Goal: Task Accomplishment & Management: Use online tool/utility

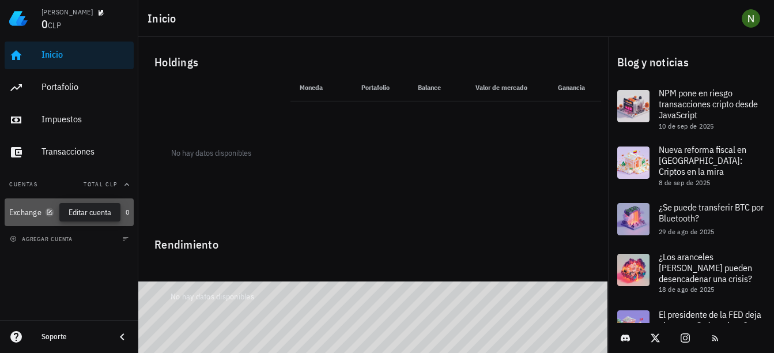
click at [48, 212] on icon "button" at bounding box center [49, 211] width 5 height 5
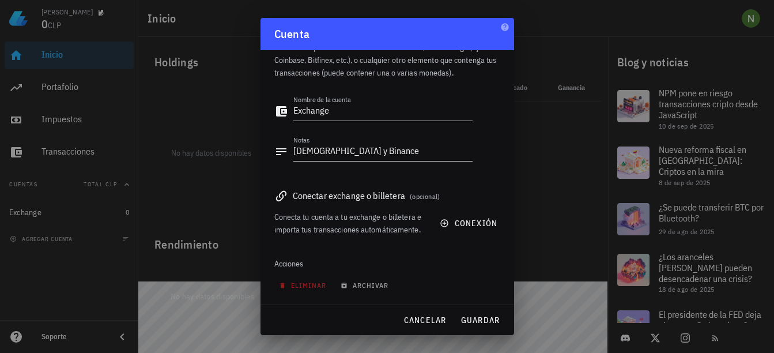
scroll to position [36, 0]
click at [459, 218] on span "conexión" at bounding box center [469, 223] width 55 height 10
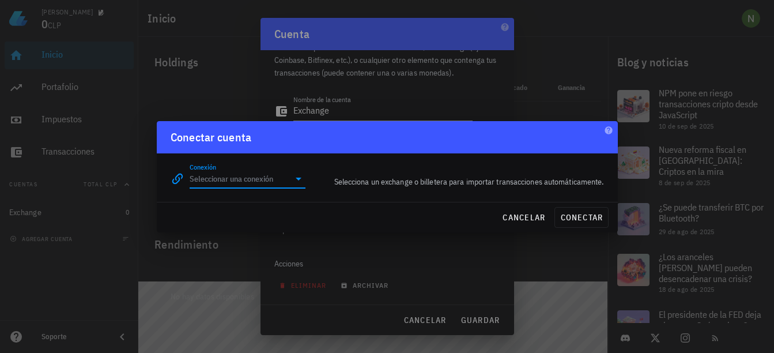
click at [253, 181] on input "Conexión" at bounding box center [240, 178] width 100 height 18
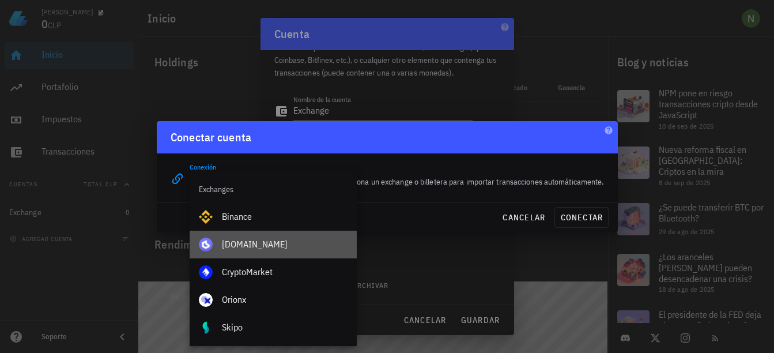
click at [260, 244] on div "[DOMAIN_NAME]" at bounding box center [285, 244] width 126 height 11
type input "[DOMAIN_NAME]"
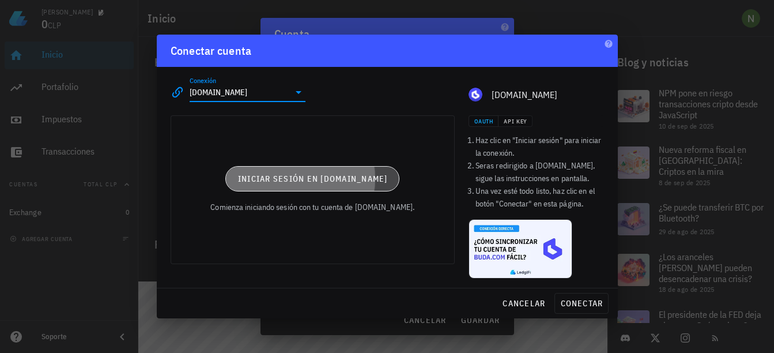
click at [341, 184] on span "Iniciar sesión en [DOMAIN_NAME]" at bounding box center [313, 179] width 150 height 10
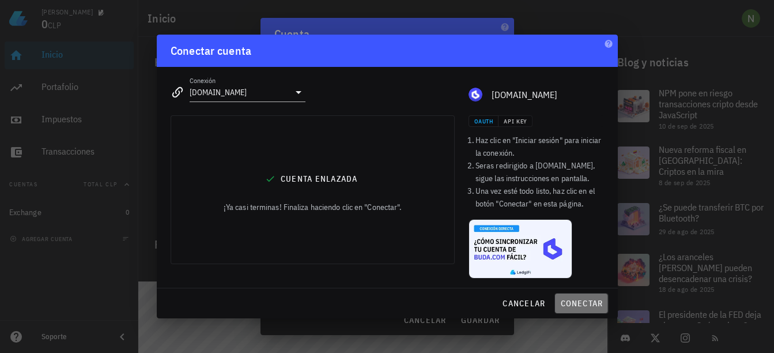
click at [570, 300] on span "conectar" at bounding box center [581, 303] width 43 height 10
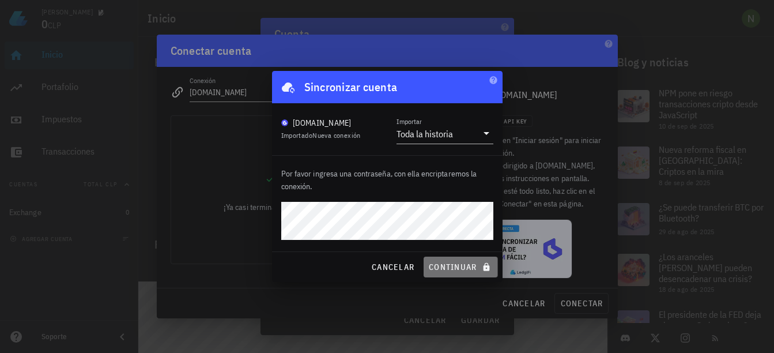
click at [460, 267] on span "continuar" at bounding box center [460, 267] width 65 height 10
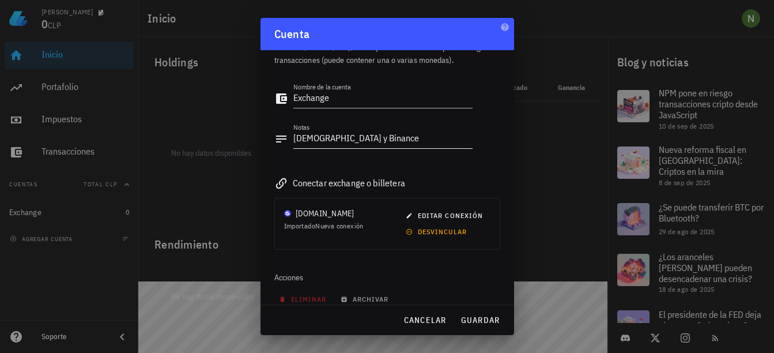
scroll to position [50, 0]
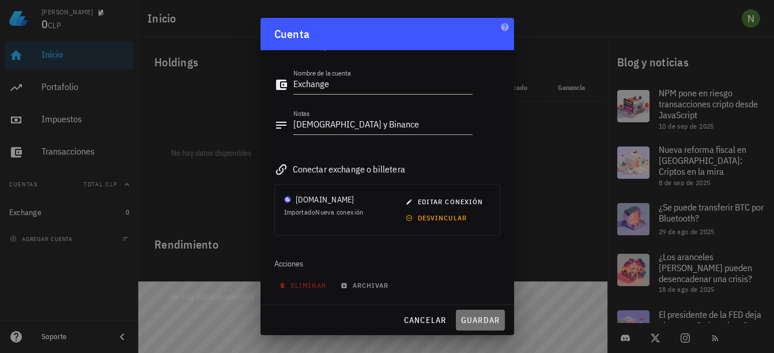
click at [474, 316] on span "guardar" at bounding box center [481, 320] width 40 height 10
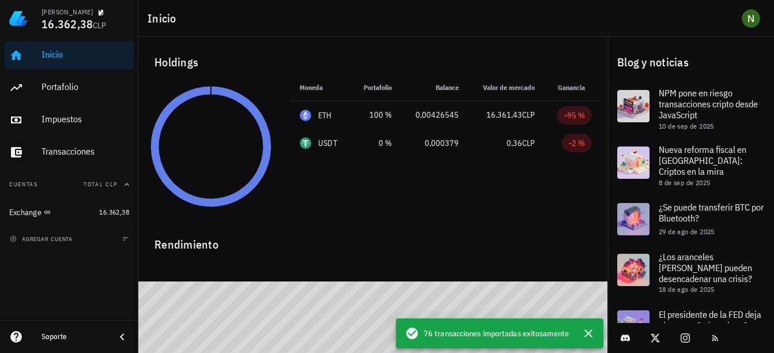
scroll to position [35, 0]
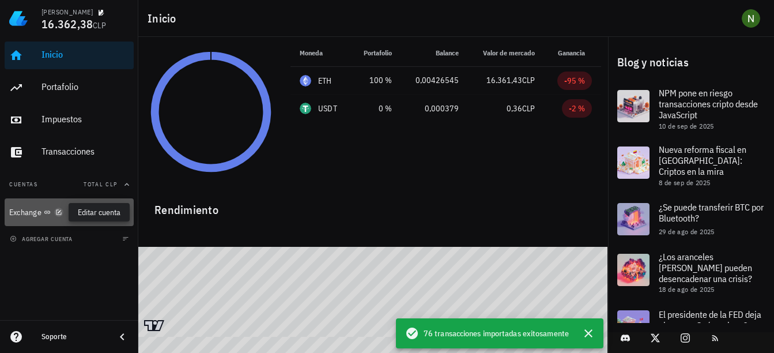
click at [58, 215] on icon "button" at bounding box center [58, 212] width 7 height 7
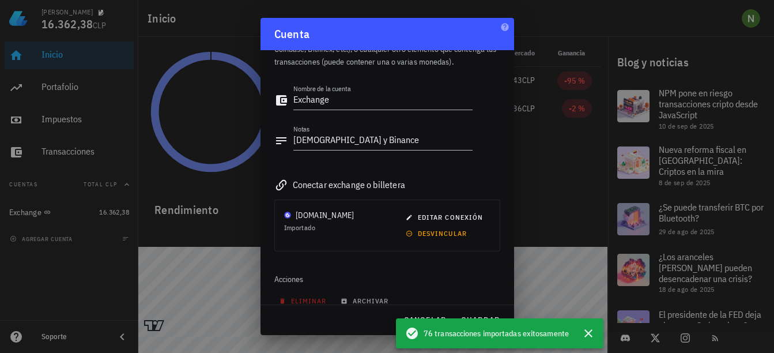
scroll to position [50, 0]
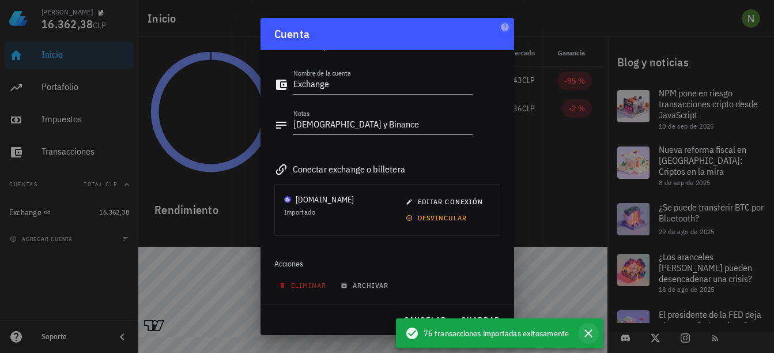
click at [584, 329] on icon "button" at bounding box center [589, 333] width 14 height 14
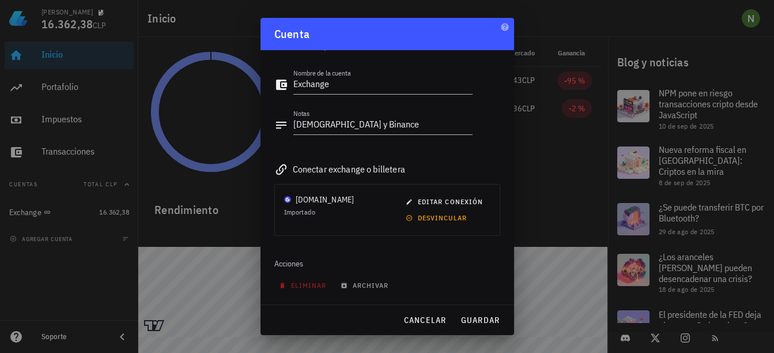
click at [81, 279] on div at bounding box center [387, 176] width 774 height 353
click at [82, 255] on div at bounding box center [387, 176] width 774 height 353
click at [468, 317] on span "guardar" at bounding box center [481, 320] width 40 height 10
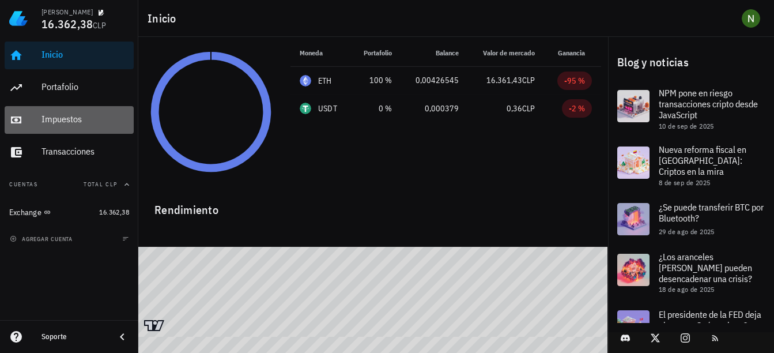
click at [76, 119] on div "Impuestos" at bounding box center [86, 119] width 88 height 11
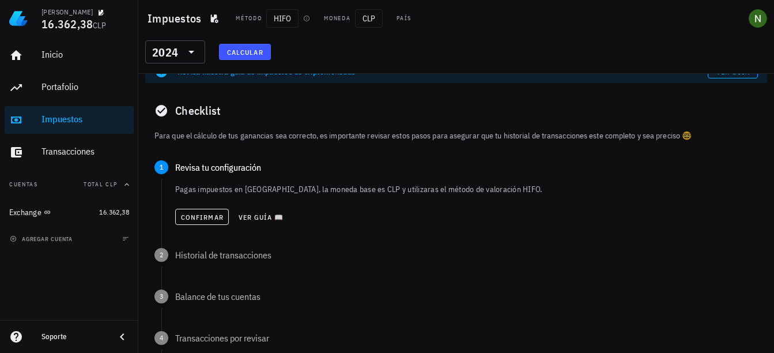
scroll to position [21, 0]
click at [211, 216] on span "Confirmar" at bounding box center [201, 216] width 43 height 9
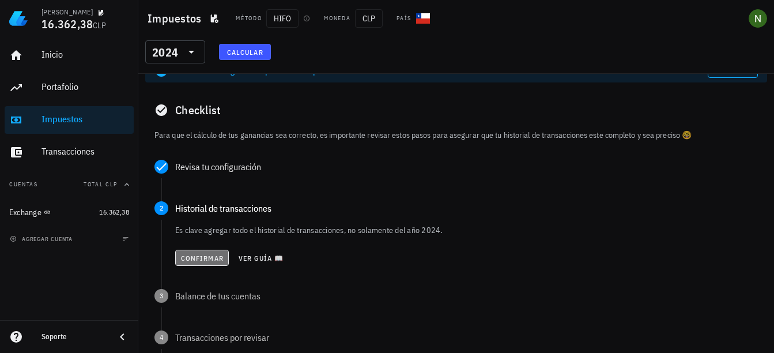
click at [217, 256] on span "Confirmar" at bounding box center [201, 258] width 43 height 9
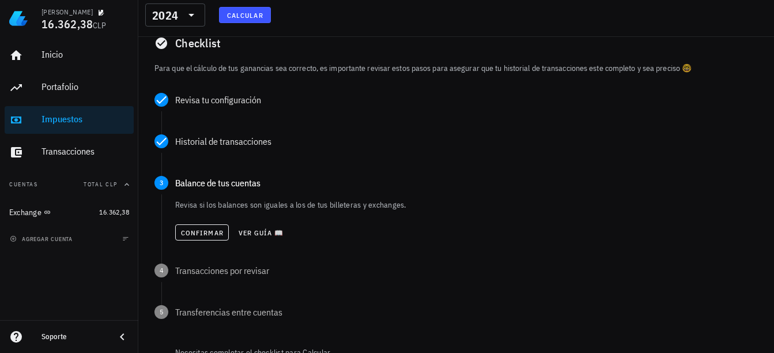
scroll to position [89, 0]
click at [216, 229] on span "Confirmar" at bounding box center [201, 232] width 43 height 9
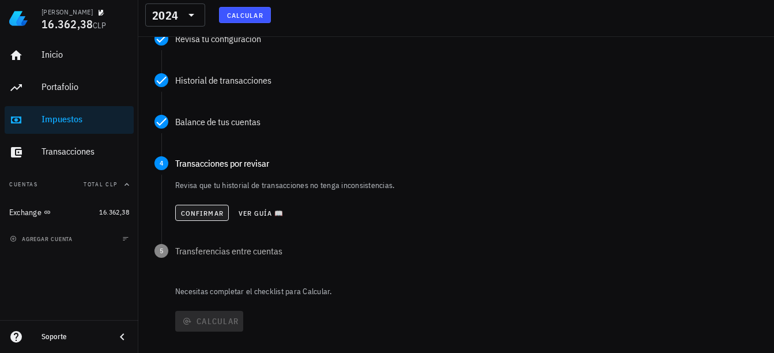
scroll to position [150, 0]
click at [208, 216] on span "Confirmar" at bounding box center [201, 212] width 43 height 9
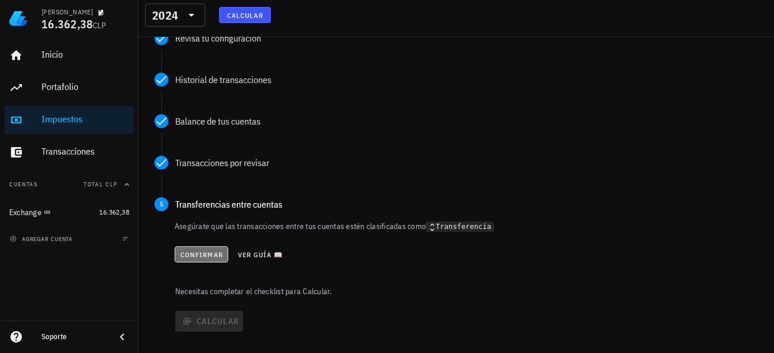
click at [199, 255] on span "Confirmar" at bounding box center [201, 254] width 43 height 9
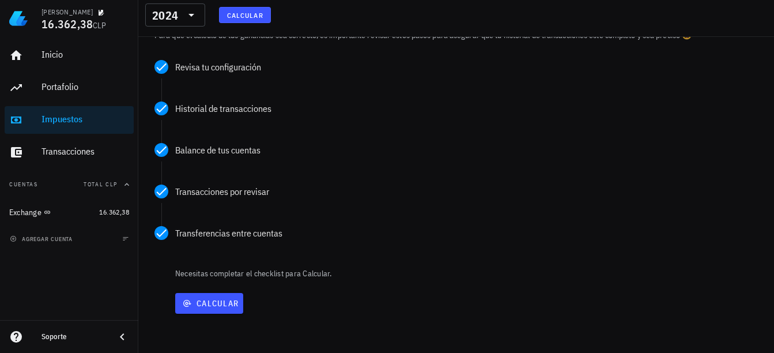
scroll to position [121, 0]
click at [235, 307] on span "Calcular" at bounding box center [209, 303] width 59 height 10
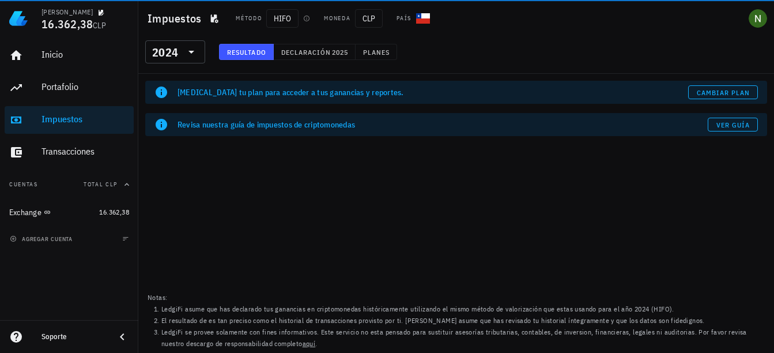
scroll to position [0, 0]
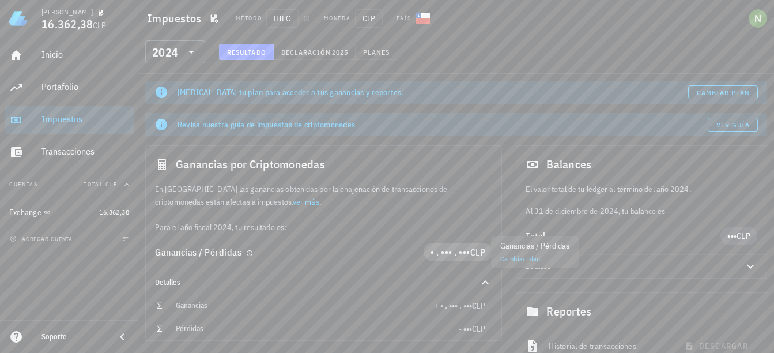
click at [453, 253] on span "• . ••• . •••" at bounding box center [451, 252] width 40 height 12
drag, startPoint x: 453, startPoint y: 253, endPoint x: 434, endPoint y: 252, distance: 19.0
click at [434, 252] on span "• . ••• . •••" at bounding box center [451, 252] width 40 height 12
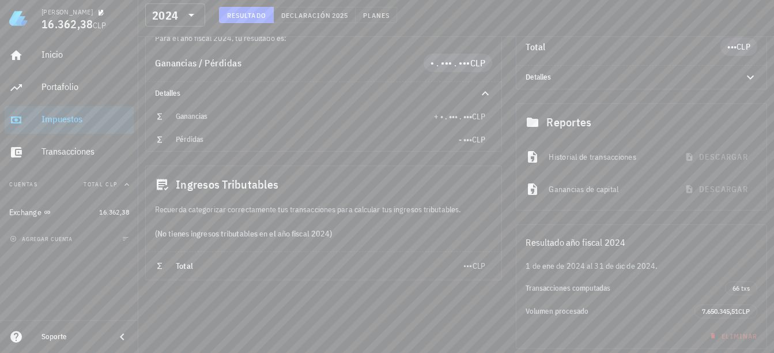
scroll to position [190, 0]
click at [486, 303] on div "Ganancias por Criptomonedas En [GEOGRAPHIC_DATA] las ganancias obtenidas por la…" at bounding box center [323, 152] width 371 height 406
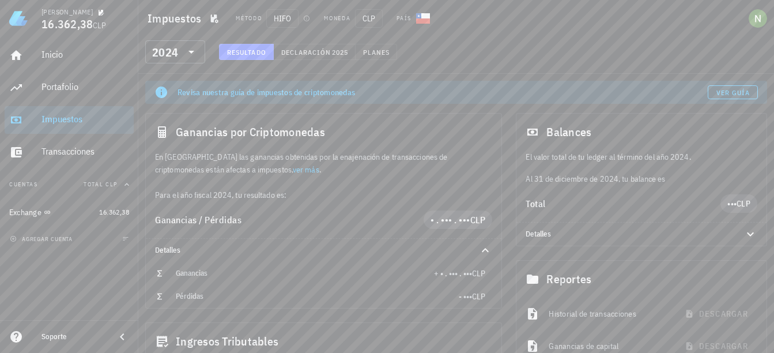
scroll to position [0, 0]
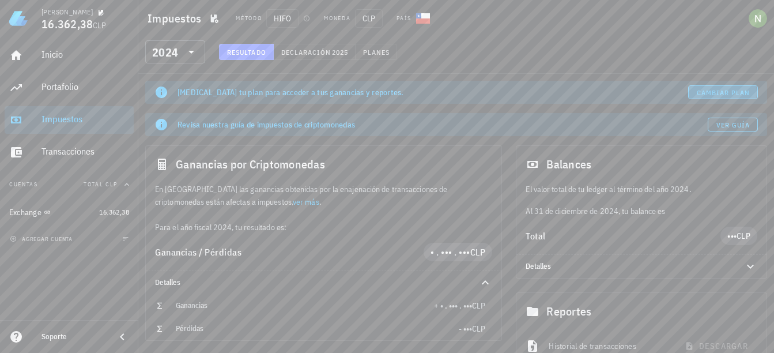
click at [706, 93] on span "Cambiar plan" at bounding box center [723, 92] width 54 height 9
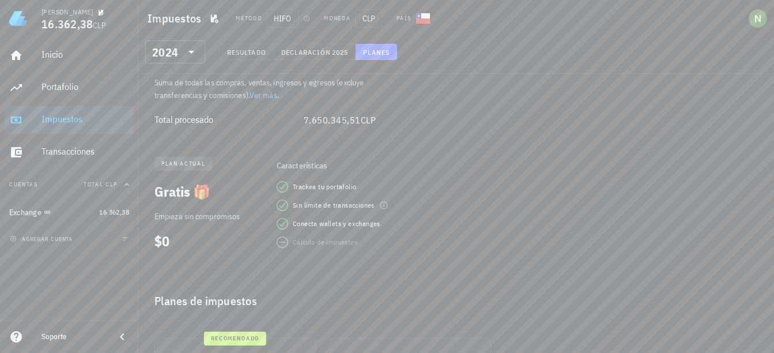
scroll to position [132, 0]
click at [46, 238] on span "agregar cuenta" at bounding box center [42, 238] width 61 height 7
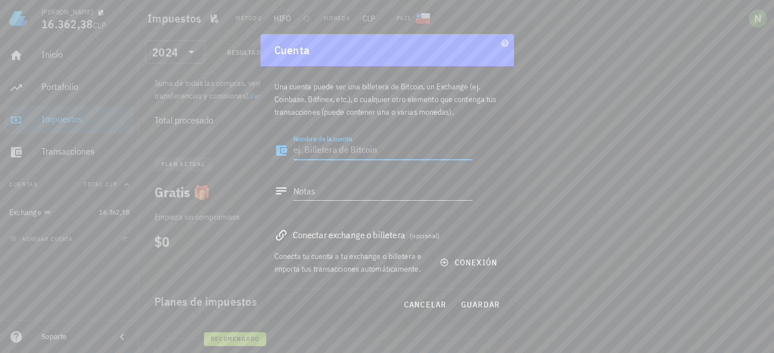
click at [405, 141] on textarea "Nombre de la cuenta" at bounding box center [382, 150] width 179 height 18
type textarea "binance"
click at [344, 190] on textarea "Notas" at bounding box center [382, 191] width 179 height 18
type textarea "binance"
click at [462, 254] on button "conexión" at bounding box center [470, 262] width 74 height 21
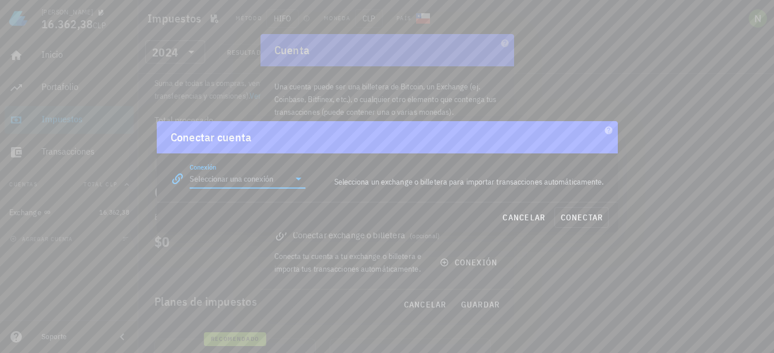
click at [277, 176] on input "Conexión" at bounding box center [240, 178] width 100 height 18
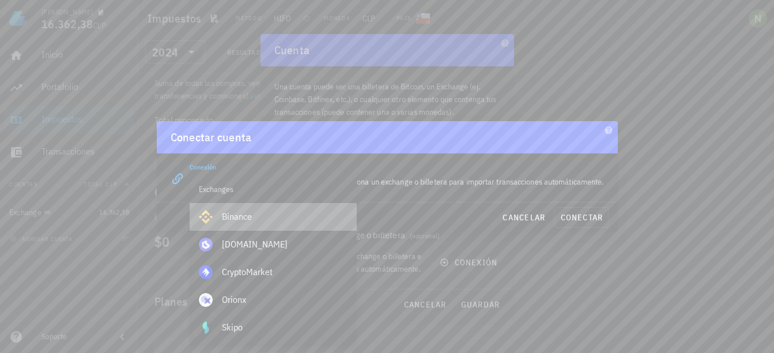
click at [269, 224] on div "Binance" at bounding box center [285, 216] width 126 height 25
type input "Binance"
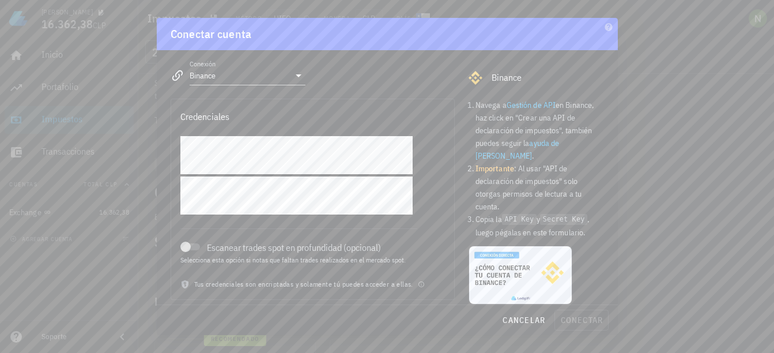
click at [143, 157] on div "[PERSON_NAME] 16.362,38 CLP Inicio [GEOGRAPHIC_DATA] Impuestos [GEOGRAPHIC_DATA…" at bounding box center [387, 275] width 774 height 815
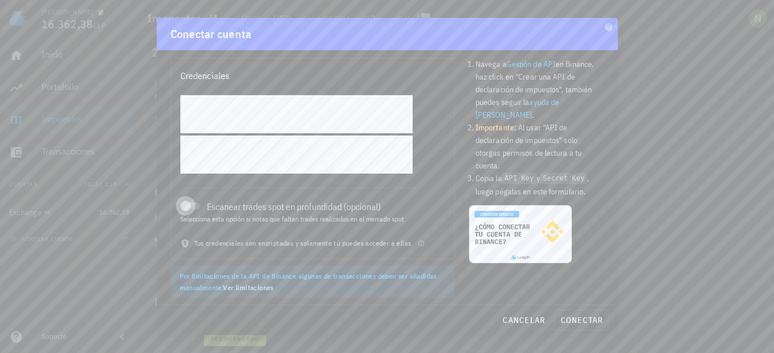
click at [187, 211] on div at bounding box center [186, 206] width 16 height 16
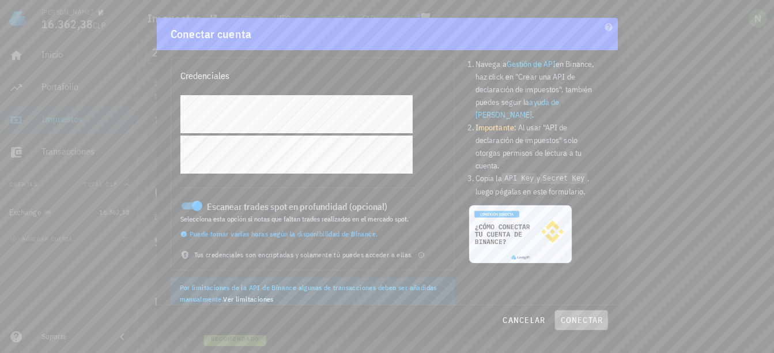
click at [581, 321] on span "conectar" at bounding box center [581, 320] width 43 height 10
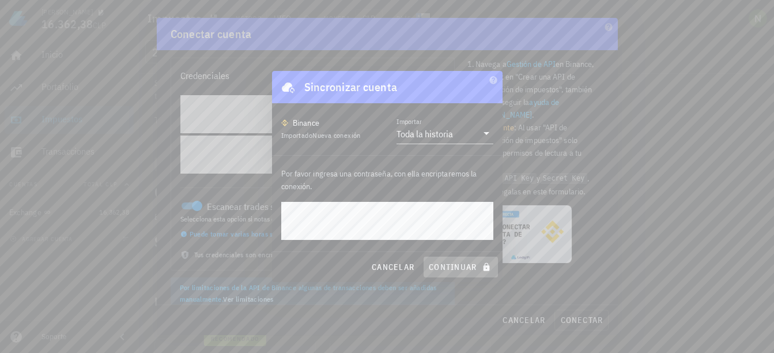
click at [458, 265] on span "continuar" at bounding box center [460, 267] width 65 height 10
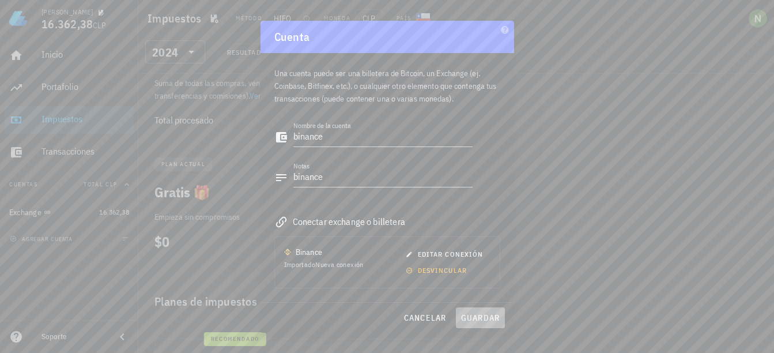
click at [477, 315] on span "guardar" at bounding box center [481, 317] width 40 height 10
